Goal: Navigation & Orientation: Understand site structure

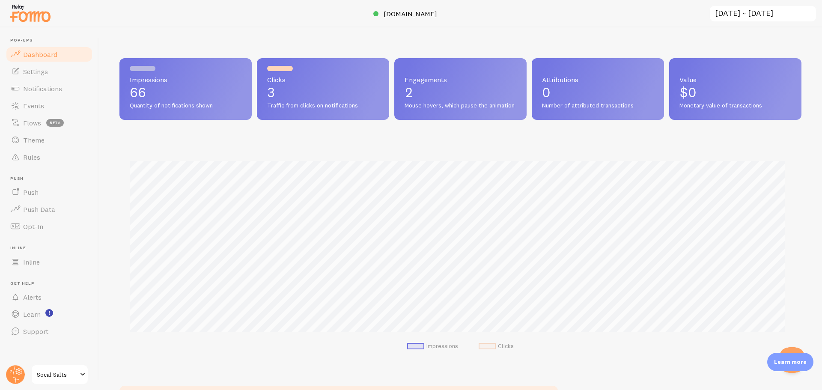
scroll to position [225, 676]
click at [274, 104] on span "Traffic from clicks on notifications" at bounding box center [323, 106] width 112 height 8
click at [54, 65] on link "Settings" at bounding box center [49, 71] width 88 height 17
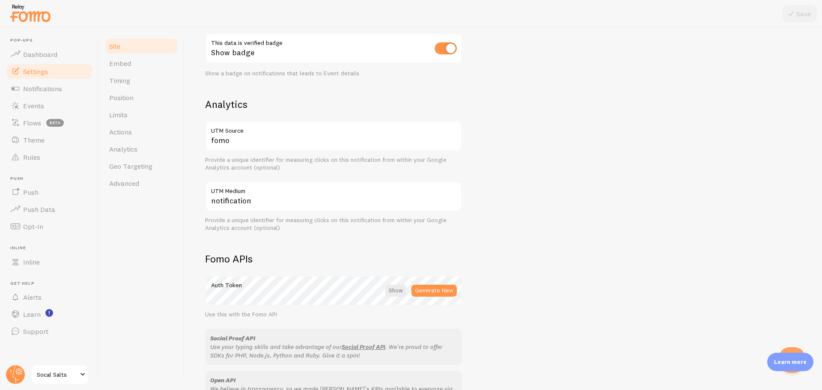
scroll to position [343, 0]
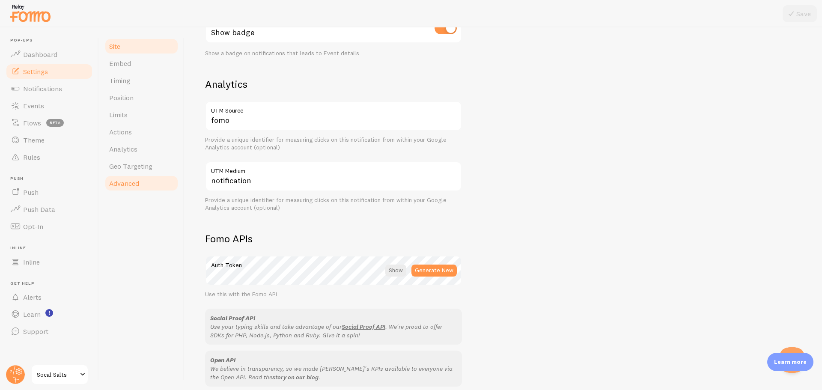
click at [137, 180] on span "Advanced" at bounding box center [124, 183] width 30 height 9
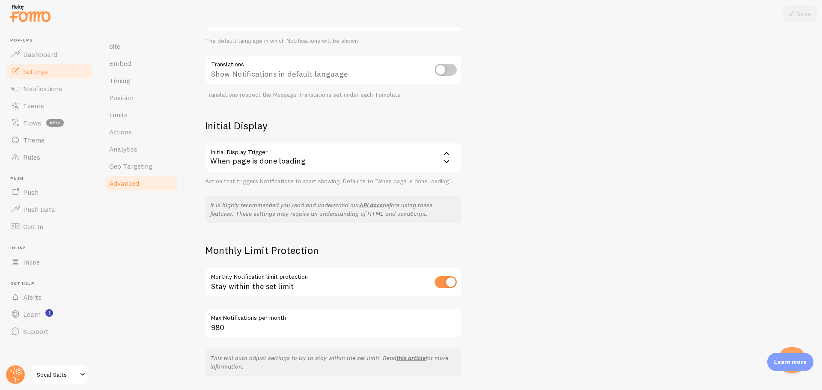
scroll to position [198, 0]
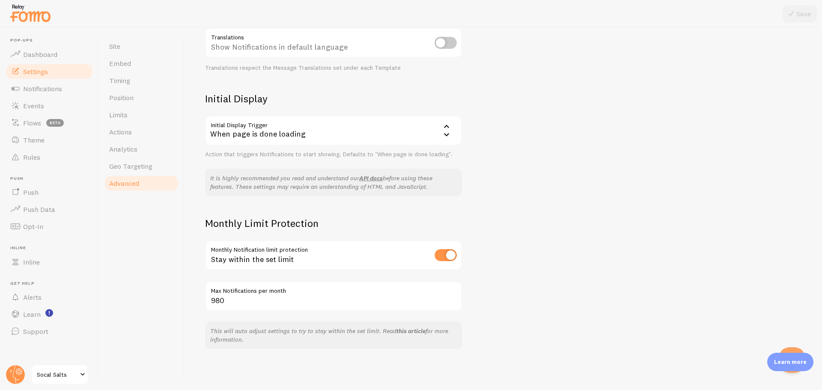
click at [398, 331] on link "this article" at bounding box center [411, 331] width 29 height 8
click at [141, 163] on span "Geo Targeting" at bounding box center [130, 166] width 43 height 9
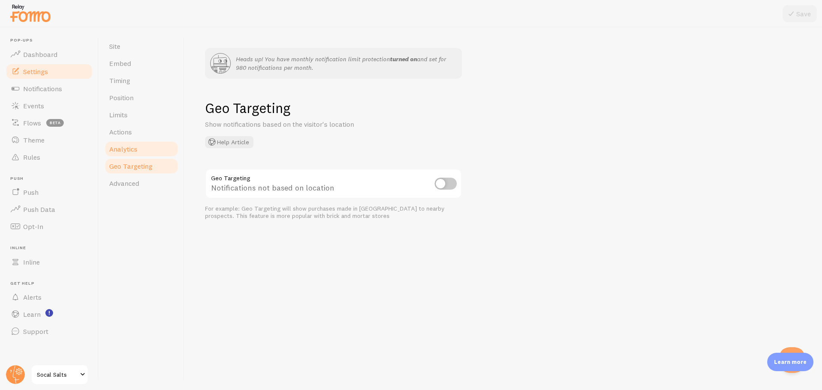
click at [142, 151] on link "Analytics" at bounding box center [141, 148] width 75 height 17
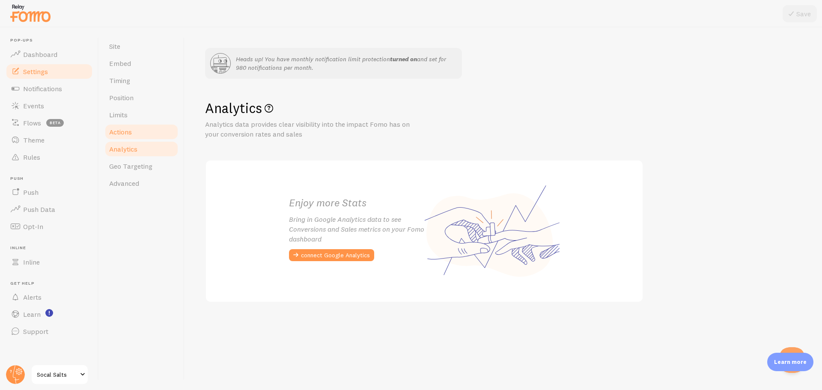
click at [143, 134] on link "Actions" at bounding box center [141, 131] width 75 height 17
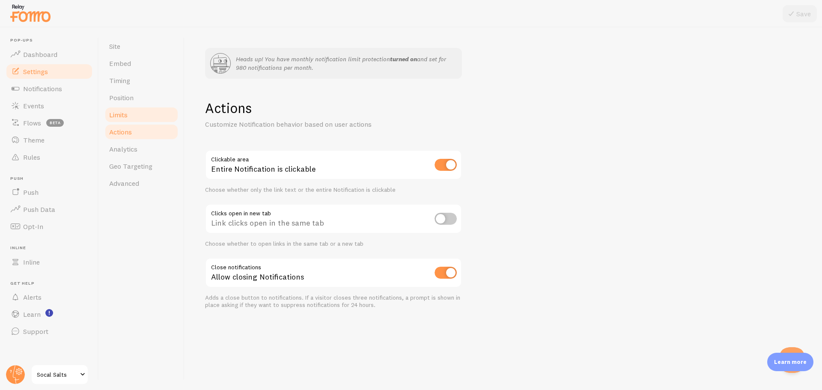
click at [143, 121] on link "Limits" at bounding box center [141, 114] width 75 height 17
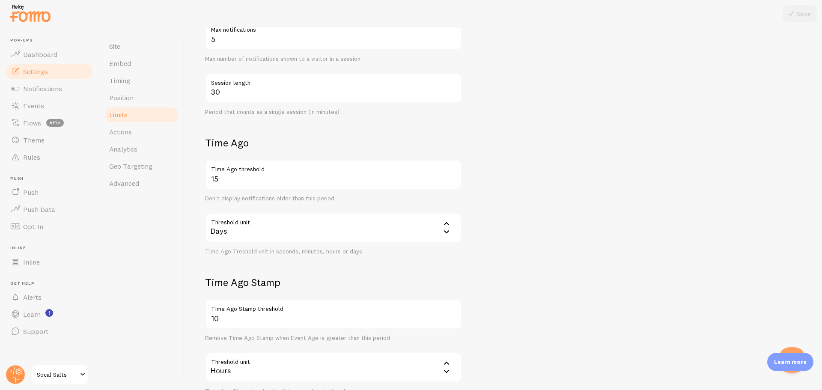
scroll to position [322, 0]
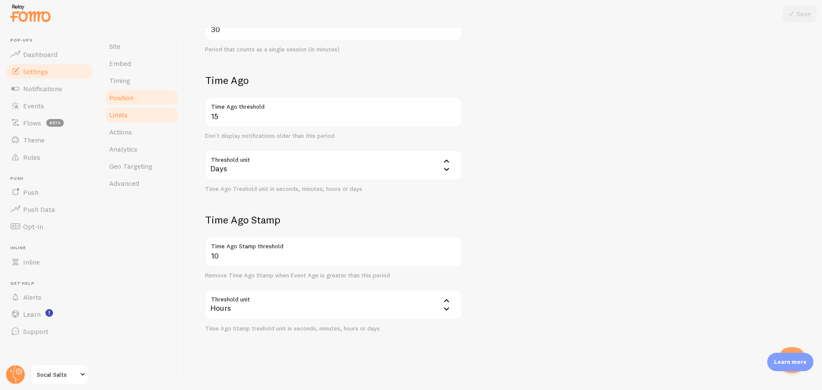
click at [138, 105] on link "Position" at bounding box center [141, 97] width 75 height 17
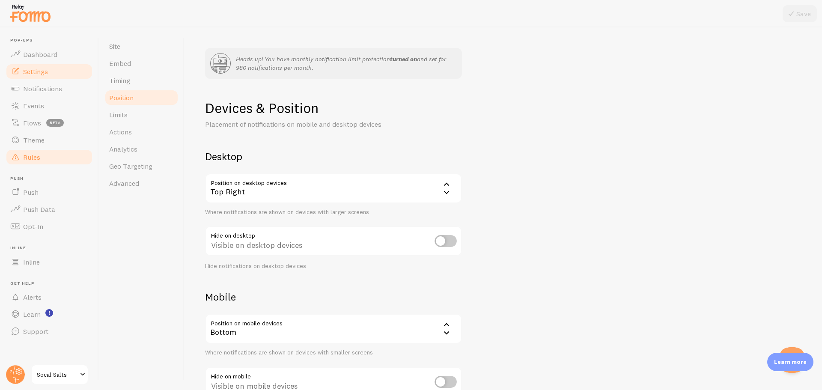
click at [39, 158] on span "Rules" at bounding box center [31, 157] width 17 height 9
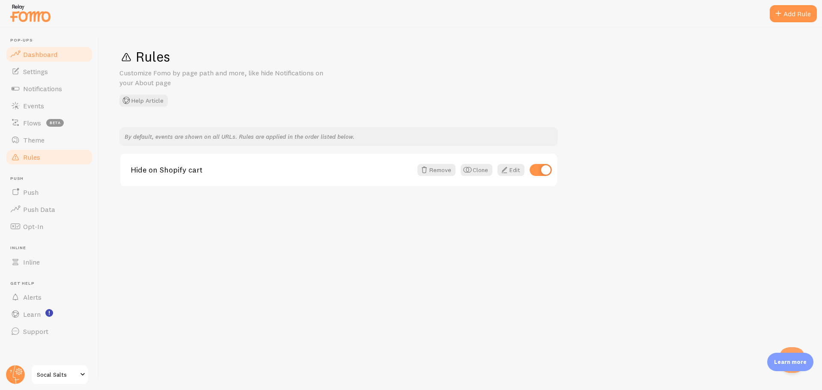
click at [42, 56] on span "Dashboard" at bounding box center [40, 54] width 34 height 9
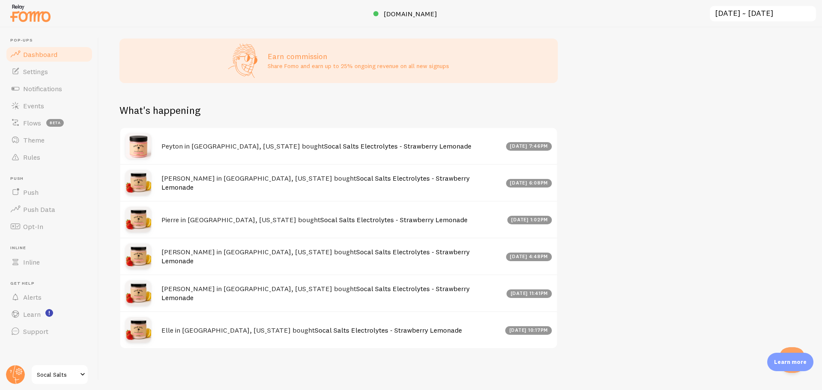
scroll to position [355, 0]
click at [53, 376] on span "Socal Salts" at bounding box center [57, 375] width 41 height 10
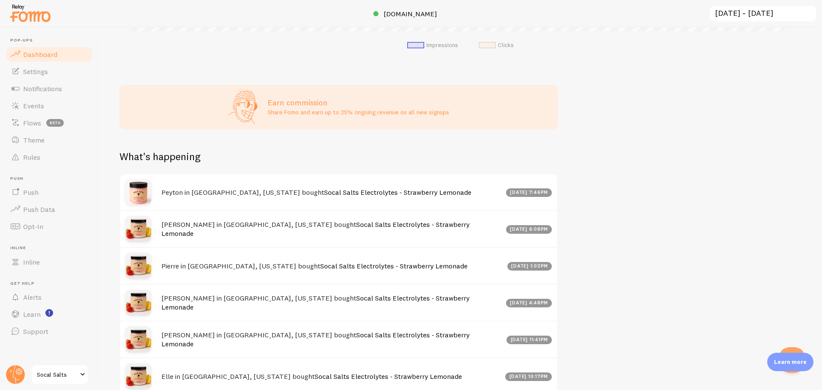
scroll to position [355, 0]
